Goal: Task Accomplishment & Management: Manage account settings

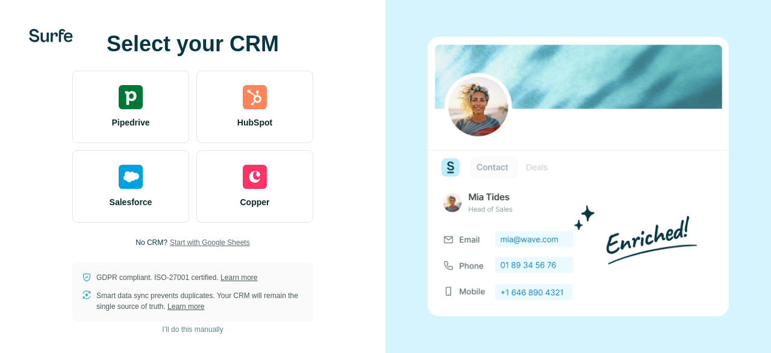
click at [219, 242] on span "Start with Google Sheets" at bounding box center [210, 242] width 80 height 11
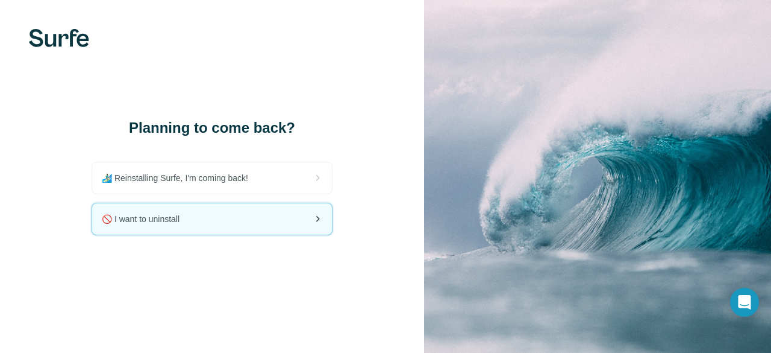
click at [168, 227] on div "🚫 I want to uninstall" at bounding box center [212, 218] width 240 height 31
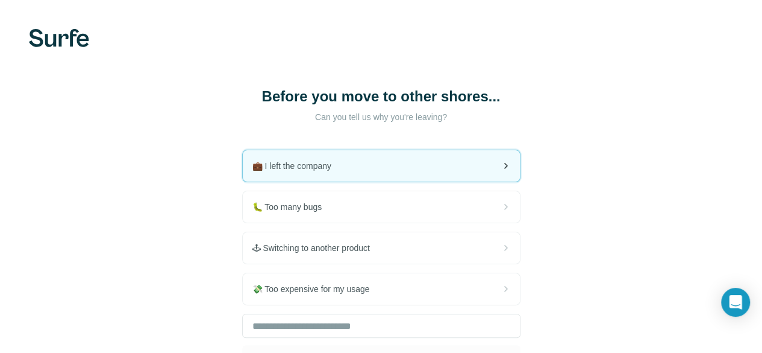
scroll to position [101, 0]
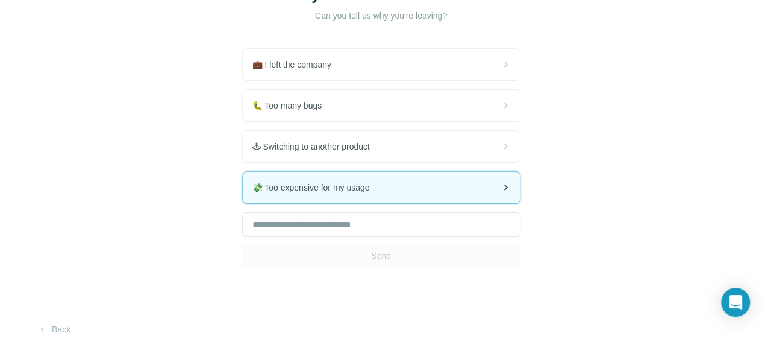
click at [243, 176] on div "💸 Too expensive for my usage" at bounding box center [381, 187] width 277 height 31
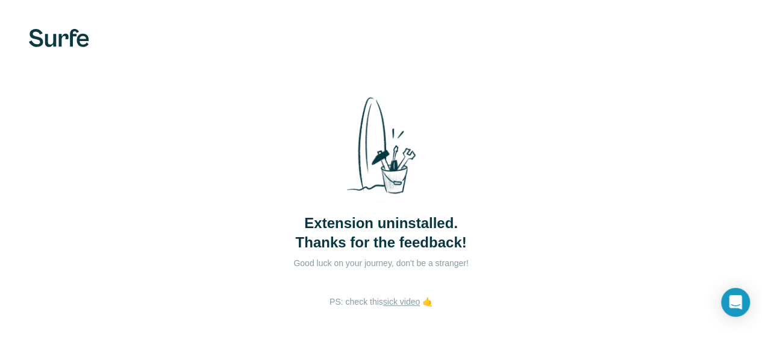
scroll to position [41, 0]
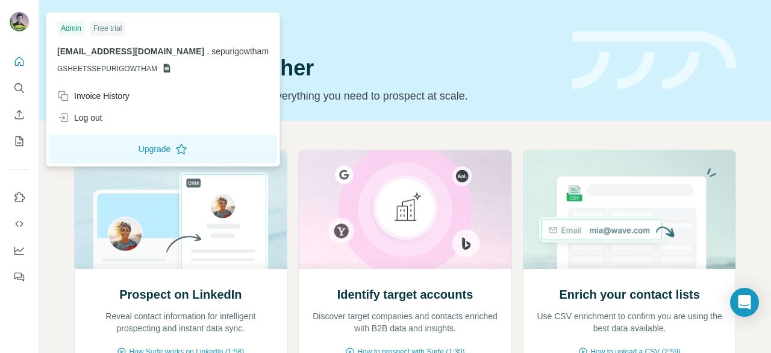
click at [19, 26] on img at bounding box center [19, 21] width 19 height 19
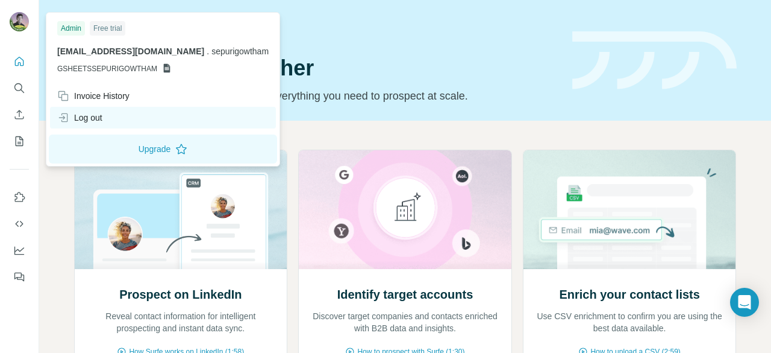
click at [78, 118] on div "Log out" at bounding box center [79, 117] width 45 height 12
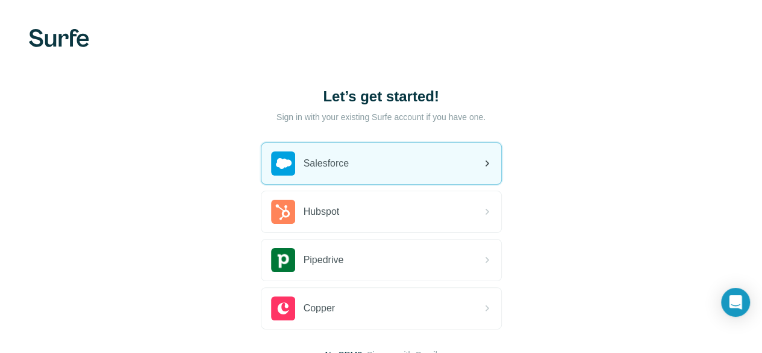
scroll to position [93, 0]
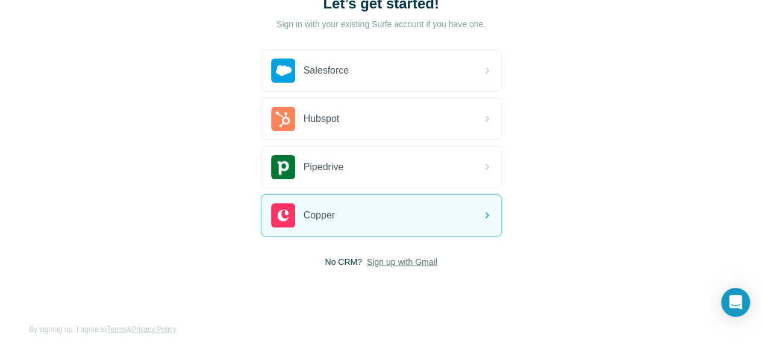
click at [222, 266] on div "Let’s get started! Sign in with your existing Surfe account if you have one. Sa…" at bounding box center [381, 130] width 762 height 447
click at [367, 259] on span "Sign up with Gmail" at bounding box center [402, 262] width 71 height 12
click at [261, 281] on button "Sign up with Google" at bounding box center [381, 292] width 241 height 24
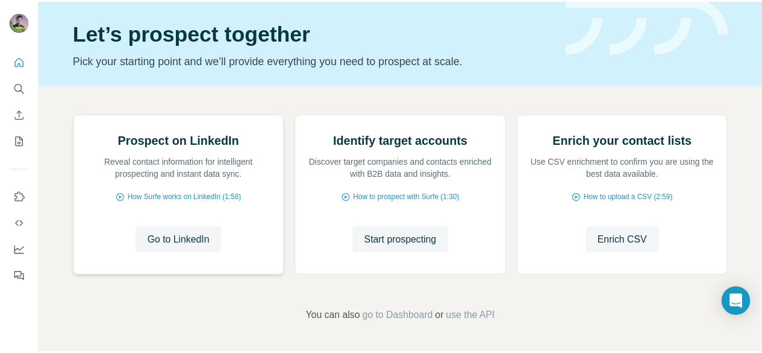
scroll to position [71, 0]
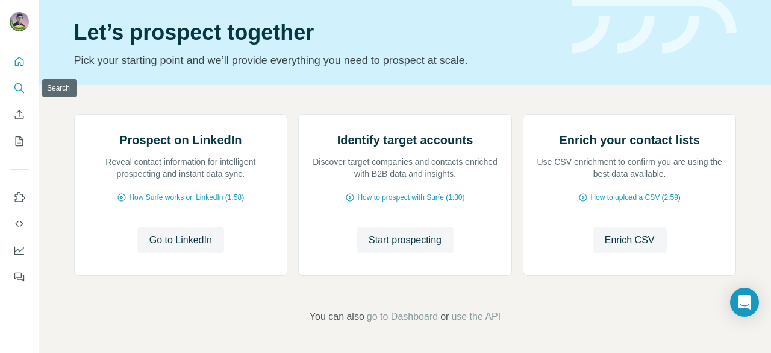
click at [20, 86] on icon "Search" at bounding box center [19, 88] width 12 height 12
click at [20, 121] on button "Enrich CSV" at bounding box center [19, 115] width 19 height 22
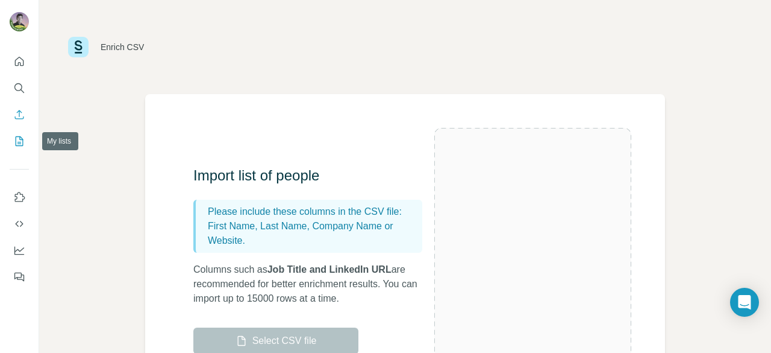
click at [19, 140] on icon "My lists" at bounding box center [19, 141] width 12 height 12
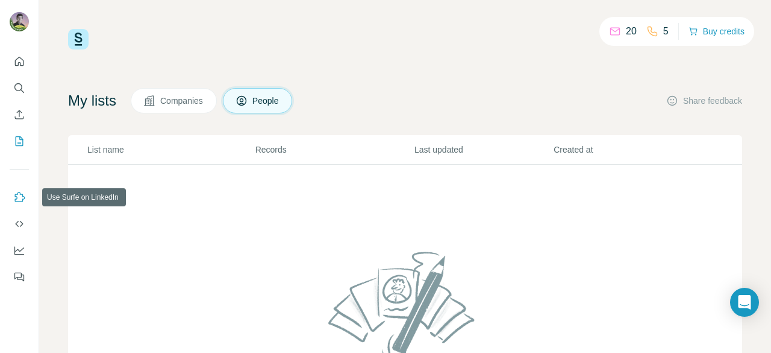
click at [14, 196] on icon "Use Surfe on LinkedIn" at bounding box center [19, 197] width 12 height 12
click at [14, 253] on icon "Dashboard" at bounding box center [19, 250] width 10 height 8
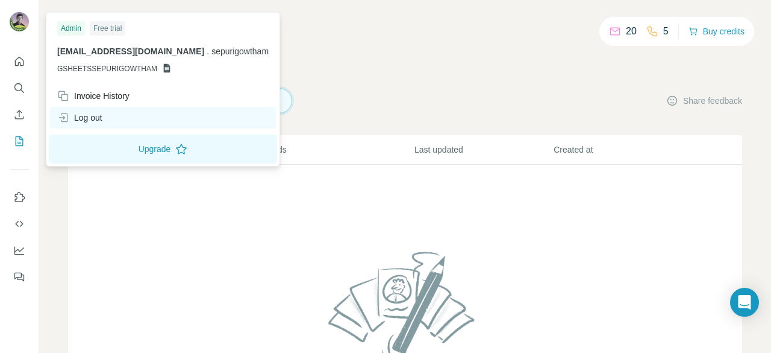
click at [100, 109] on div "Log out" at bounding box center [163, 118] width 226 height 22
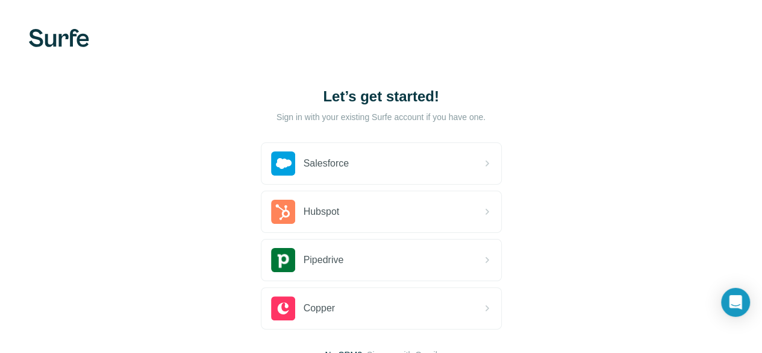
scroll to position [93, 0]
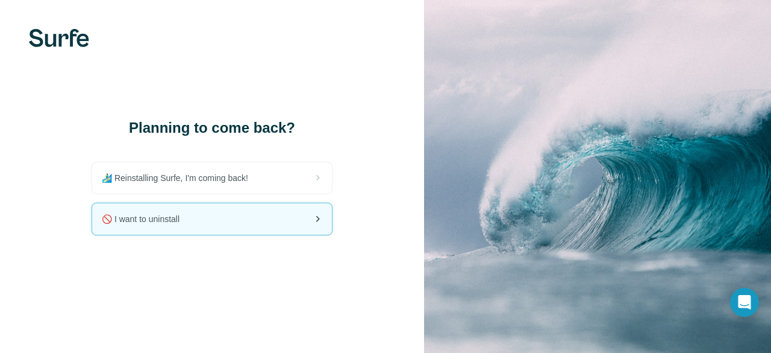
click at [192, 222] on div "🚫 I want to uninstall" at bounding box center [212, 218] width 240 height 31
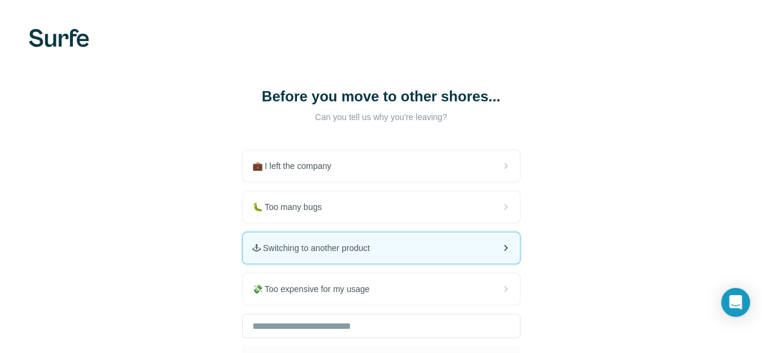
click at [252, 246] on span "🕹 Switching to another product" at bounding box center [315, 248] width 127 height 12
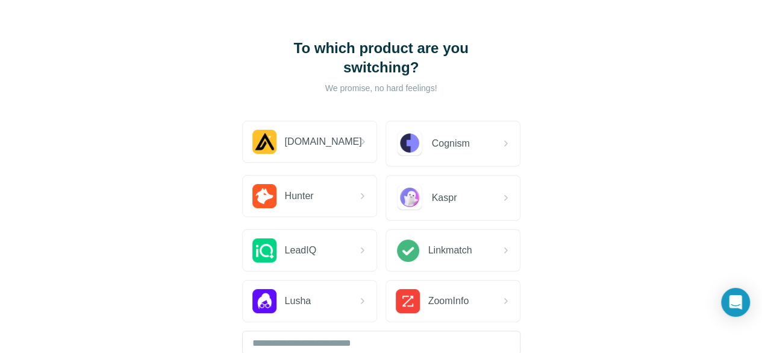
scroll to position [48, 0]
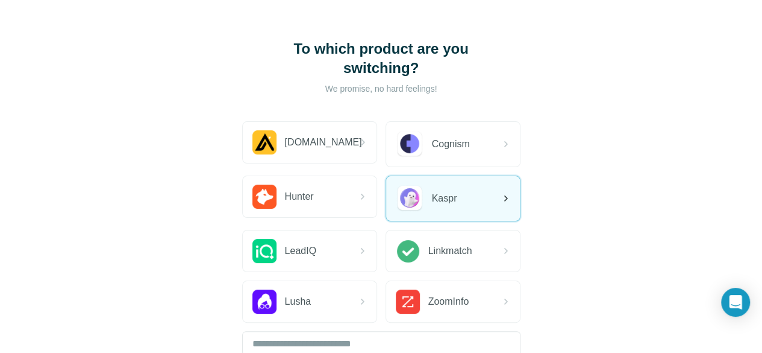
click at [432, 196] on span "Kaspr" at bounding box center [444, 198] width 25 height 14
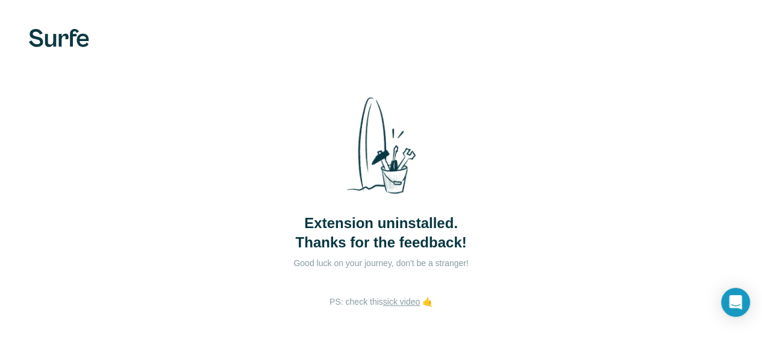
scroll to position [41, 0]
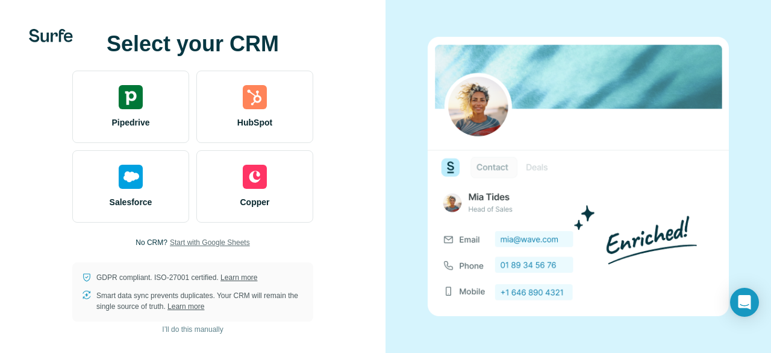
click at [205, 247] on span "Start with Google Sheets" at bounding box center [210, 242] width 80 height 11
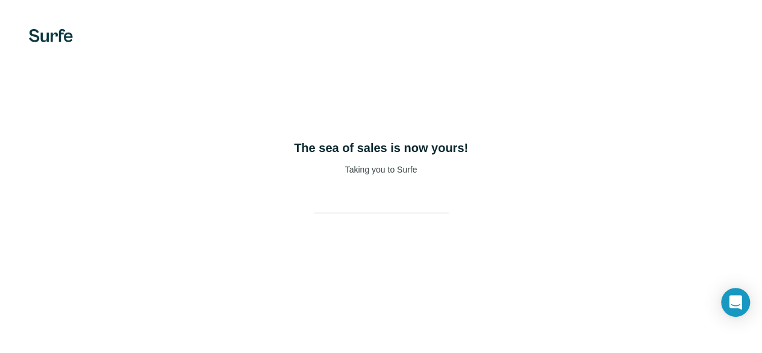
click at [0, 0] on div at bounding box center [0, 0] width 0 height 0
